Goal: Transaction & Acquisition: Subscribe to service/newsletter

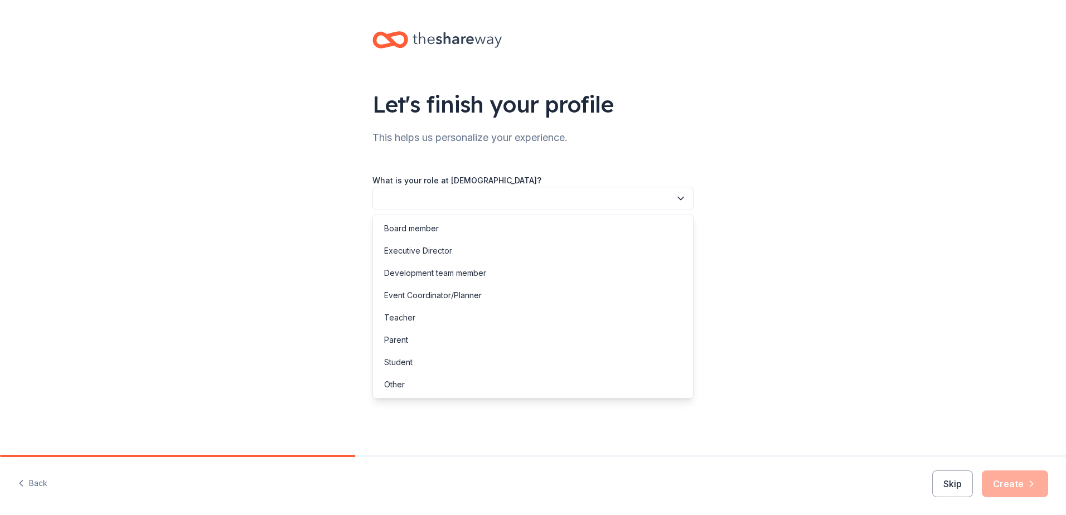
click at [680, 197] on icon "button" at bounding box center [680, 198] width 11 height 11
click at [445, 274] on div "Development team member" at bounding box center [435, 273] width 102 height 13
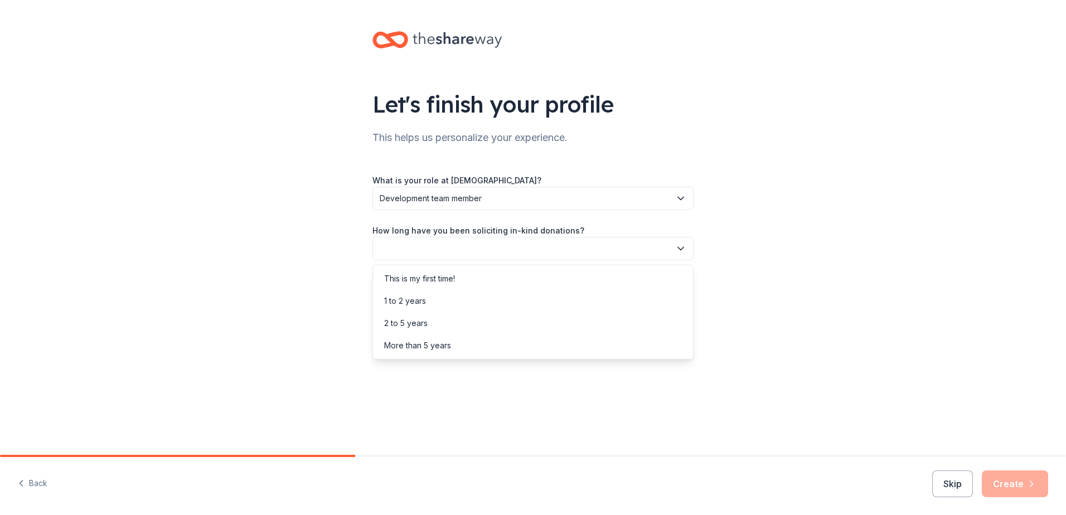
click at [682, 247] on icon "button" at bounding box center [680, 248] width 11 height 11
click at [434, 303] on div "1 to 2 years" at bounding box center [533, 301] width 316 height 22
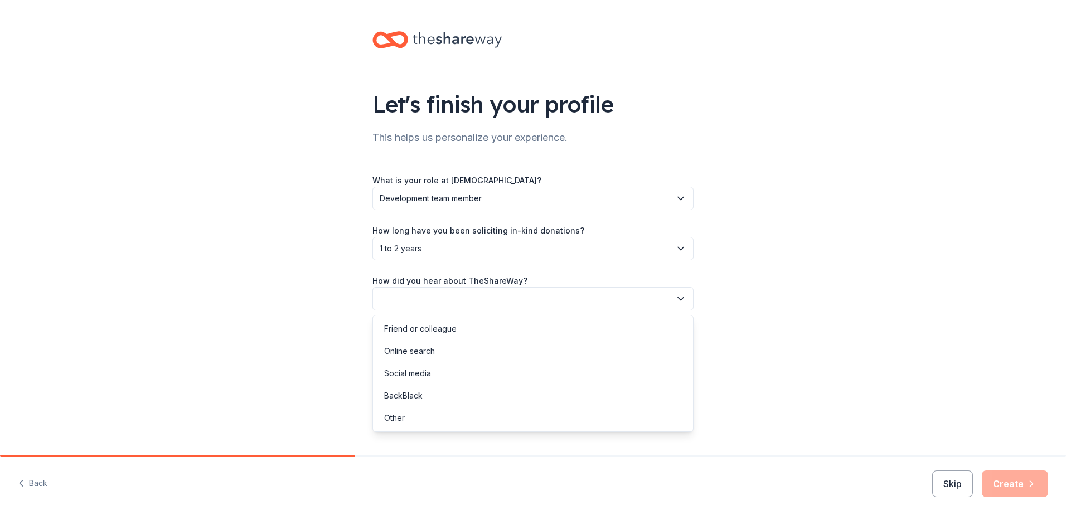
click at [680, 298] on icon "button" at bounding box center [680, 298] width 11 height 11
click at [424, 354] on div "Online search" at bounding box center [409, 351] width 51 height 13
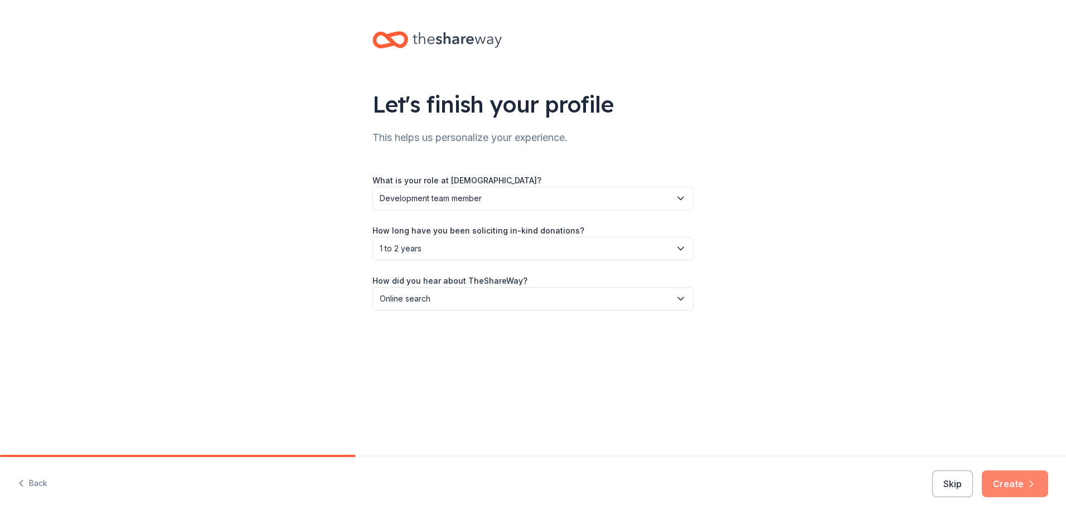
click at [1017, 487] on button "Create" at bounding box center [1015, 484] width 66 height 27
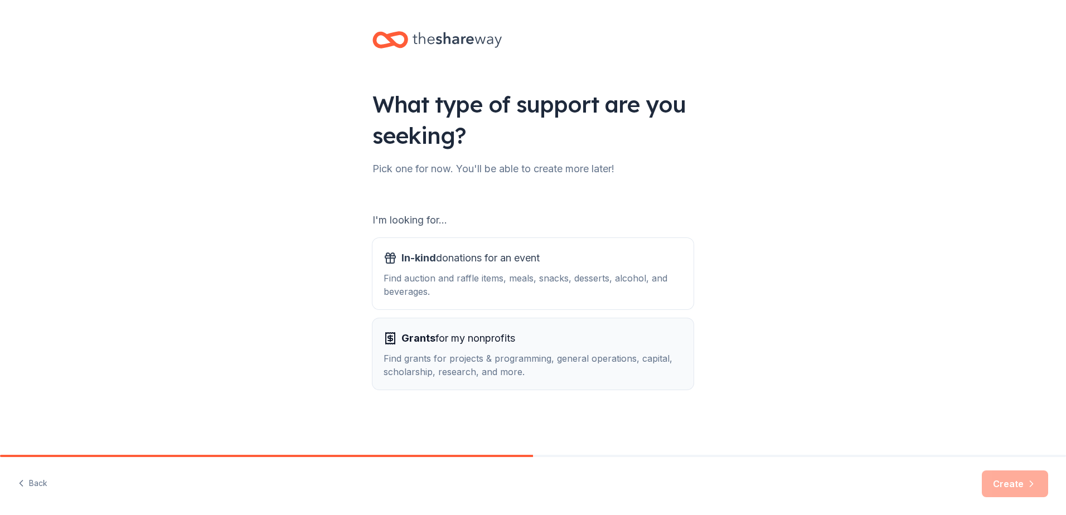
click at [483, 352] on div "Find grants for projects & programming, general operations, capital, scholarshi…" at bounding box center [533, 365] width 299 height 27
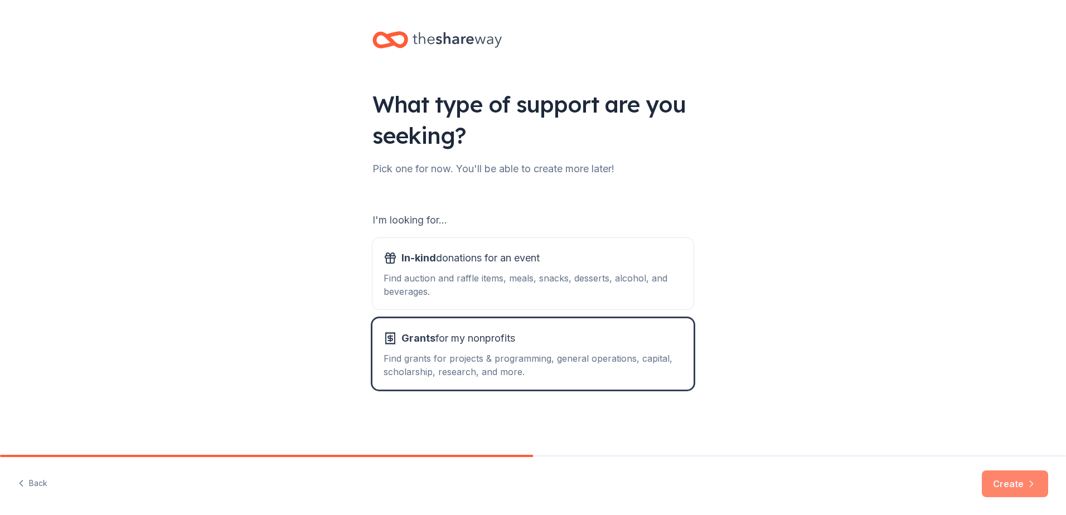
click at [1017, 486] on button "Create" at bounding box center [1015, 484] width 66 height 27
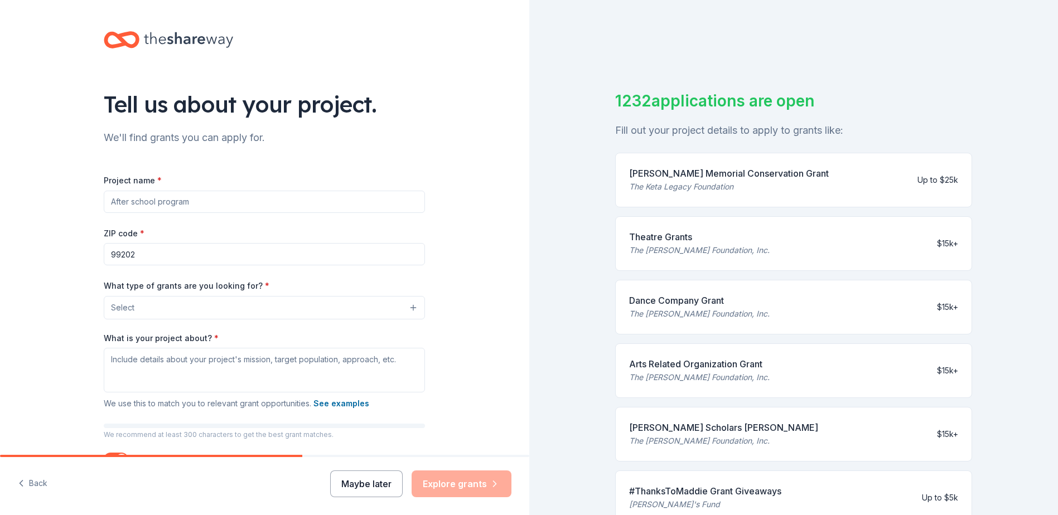
click at [363, 485] on button "Maybe later" at bounding box center [366, 484] width 73 height 27
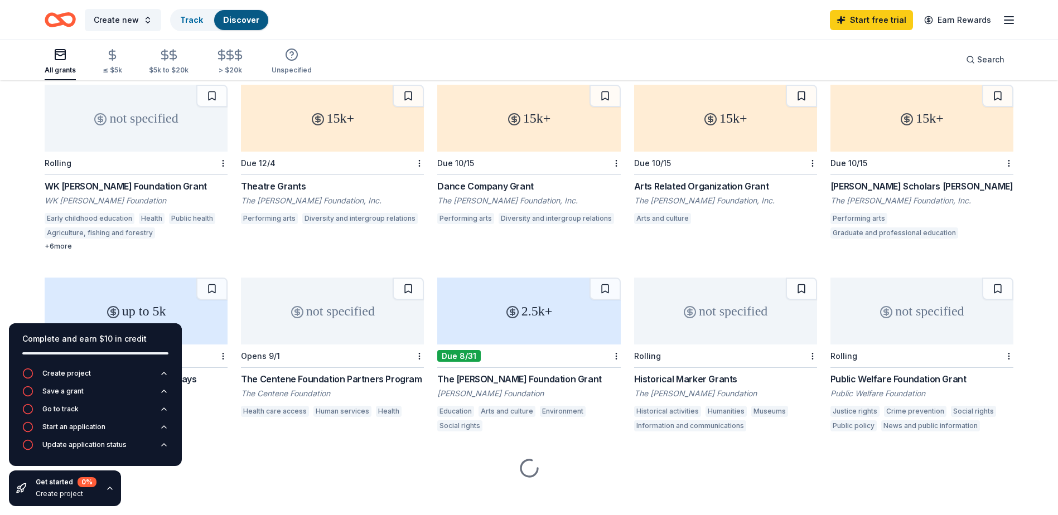
scroll to position [97, 0]
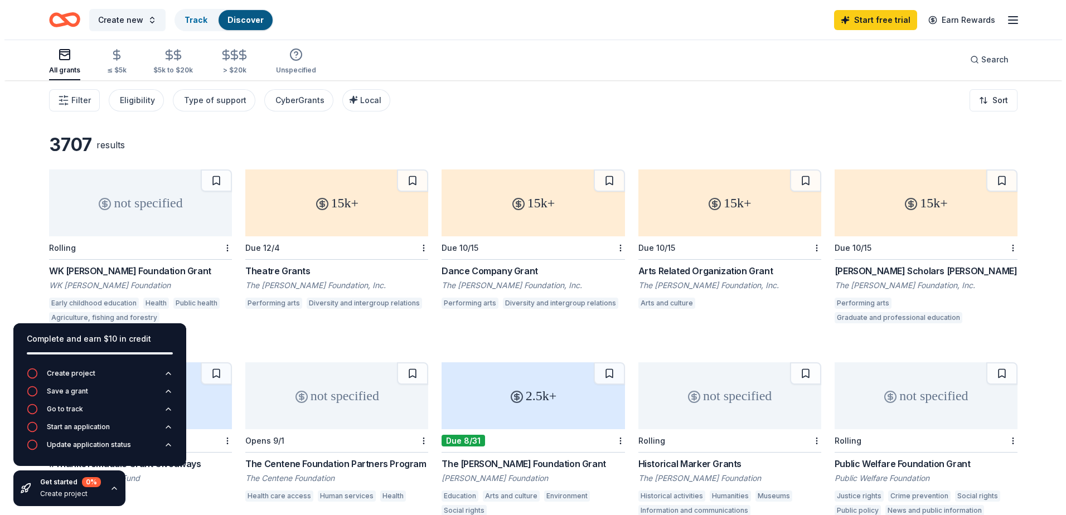
scroll to position [0, 0]
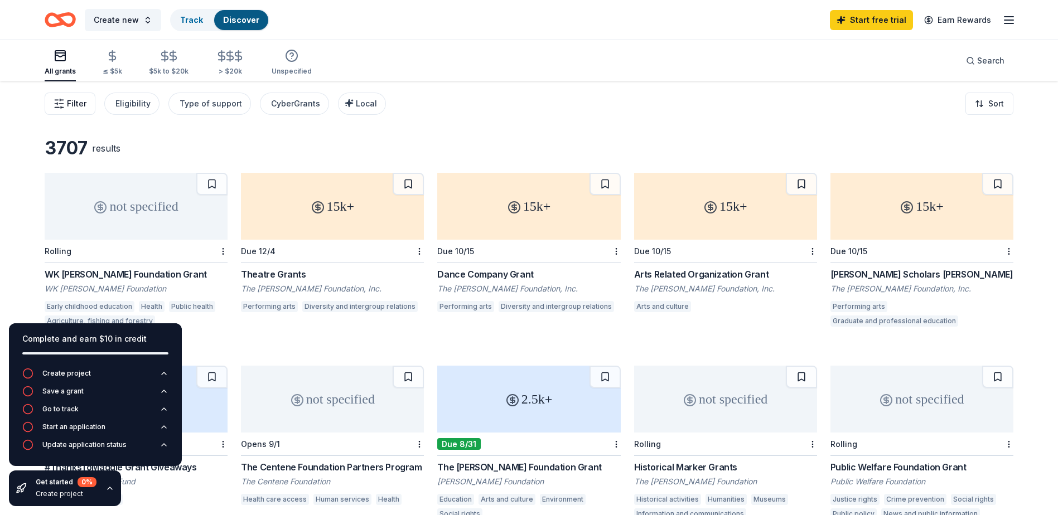
click at [67, 107] on span "Filter" at bounding box center [77, 103] width 20 height 13
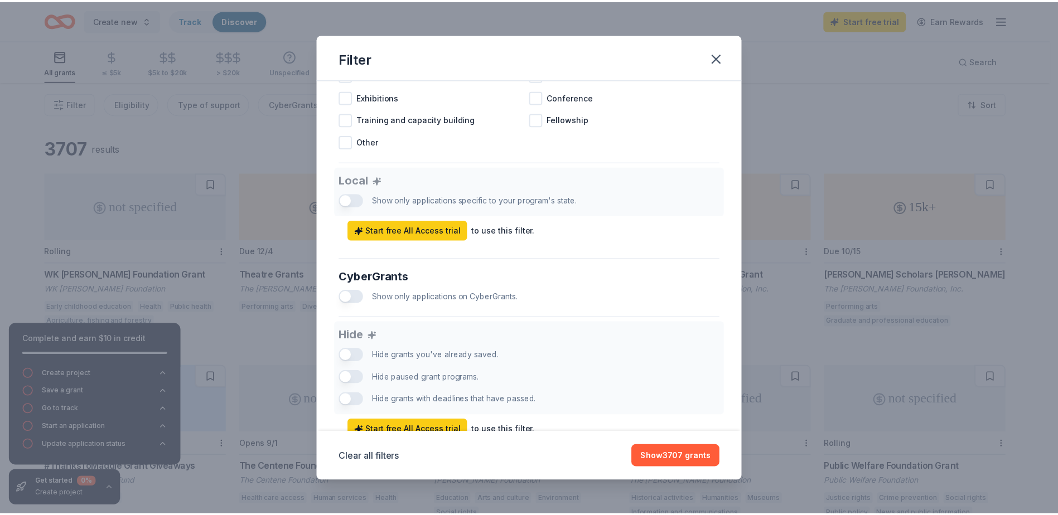
scroll to position [558, 0]
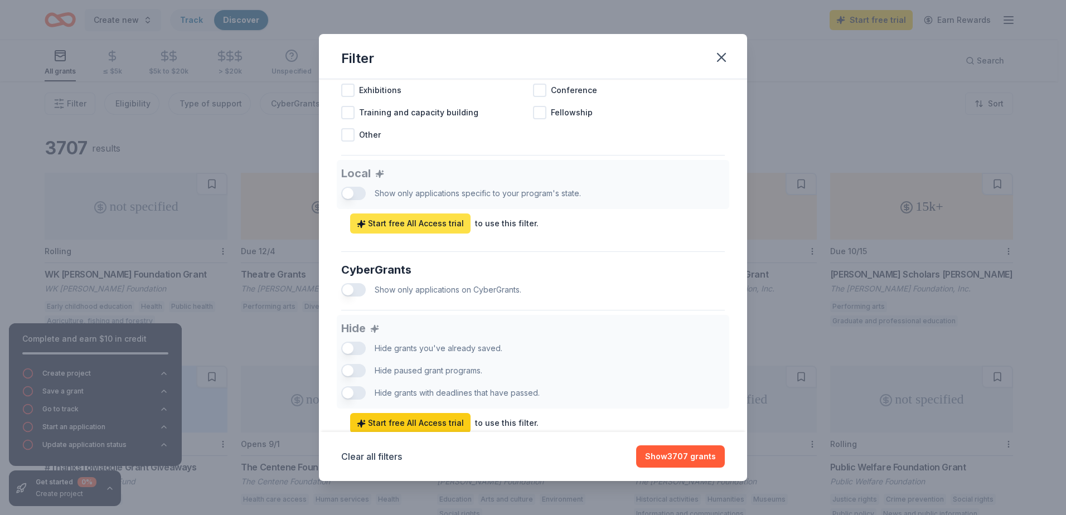
click at [403, 230] on span "Start free All Access trial" at bounding box center [410, 223] width 107 height 13
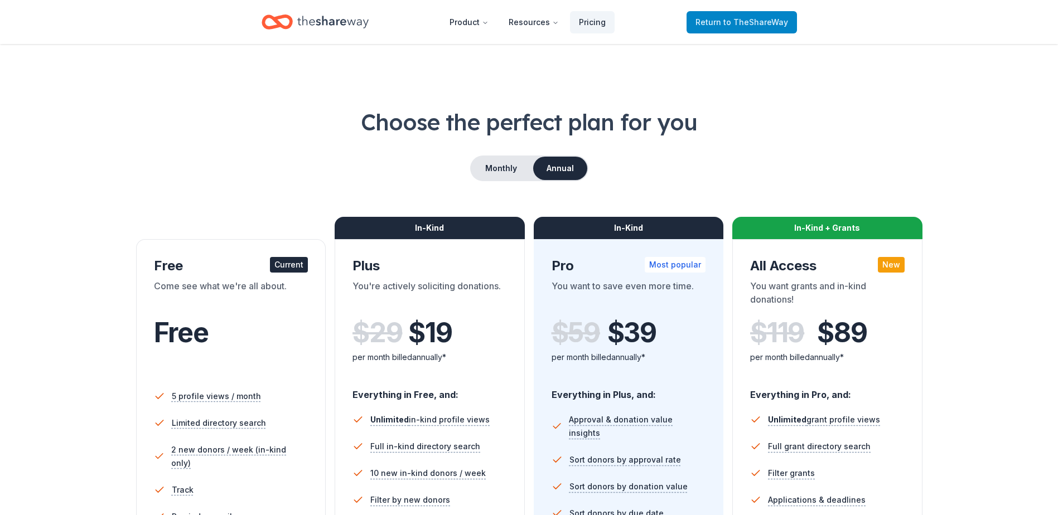
click at [750, 21] on span "to TheShareWay" at bounding box center [755, 21] width 65 height 9
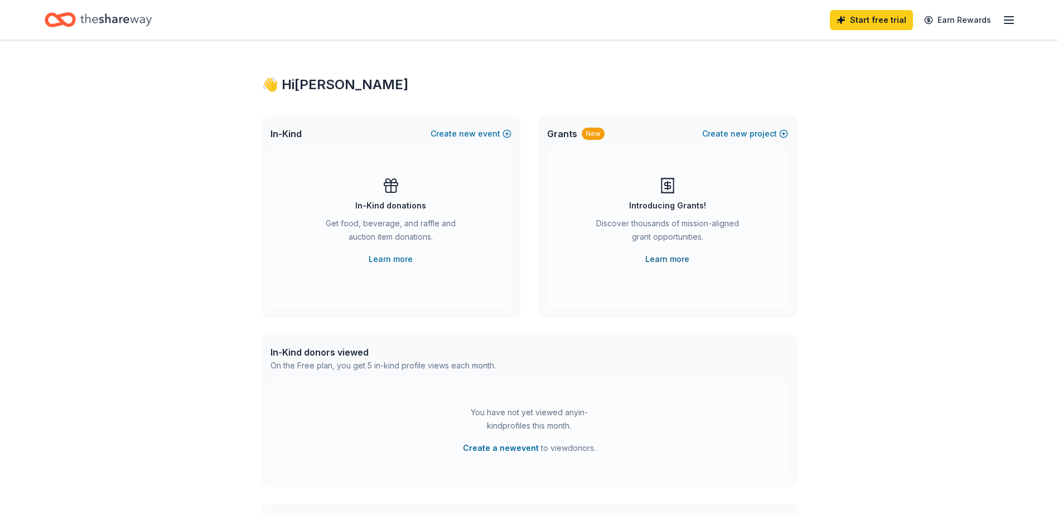
click at [661, 259] on link "Learn more" at bounding box center [667, 259] width 44 height 13
